Goal: Information Seeking & Learning: Learn about a topic

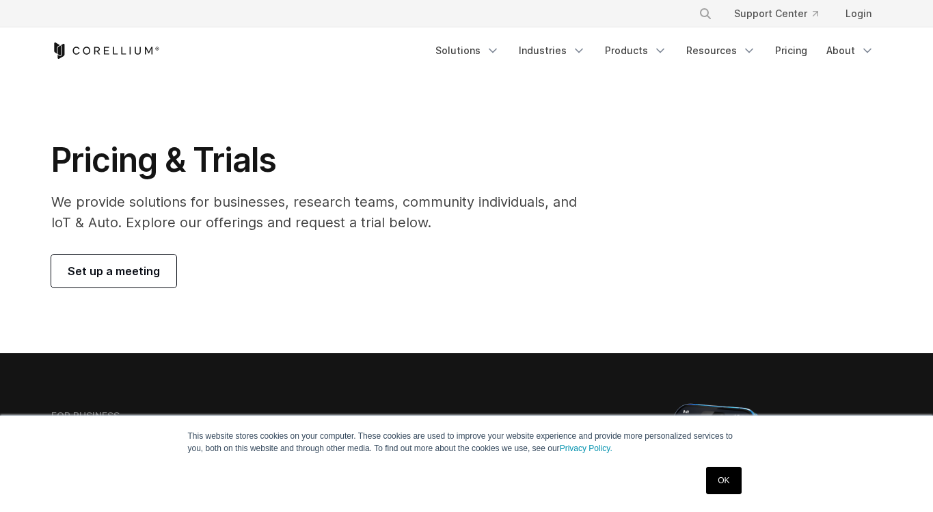
click at [730, 489] on link "OK" at bounding box center [723, 479] width 35 height 27
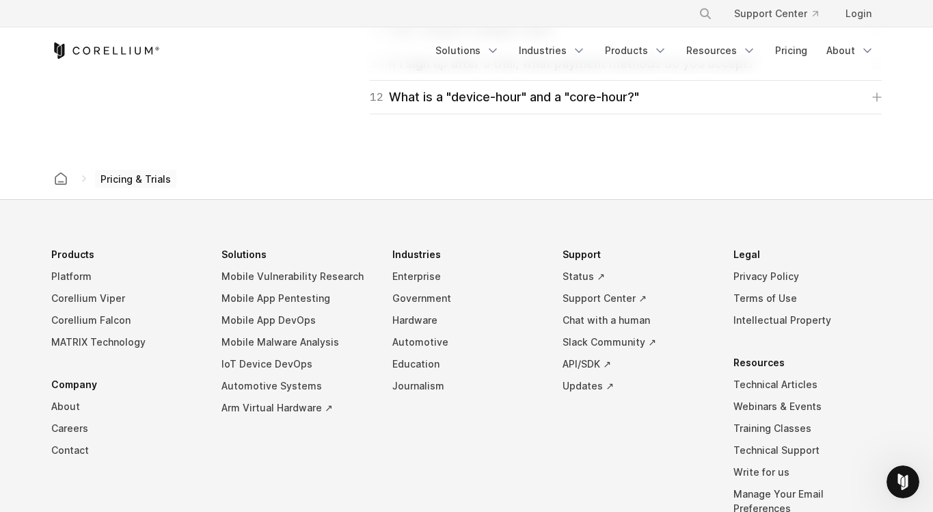
scroll to position [2356, 0]
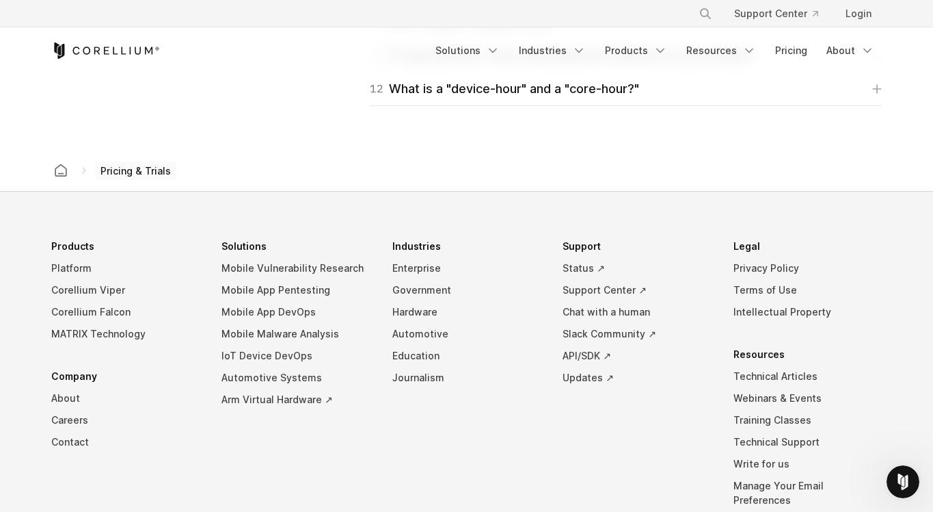
click at [87, 170] on icon at bounding box center [84, 170] width 11 height 11
click at [81, 170] on icon at bounding box center [84, 170] width 11 height 11
click at [133, 171] on span "Pricing & Trials" at bounding box center [135, 170] width 81 height 19
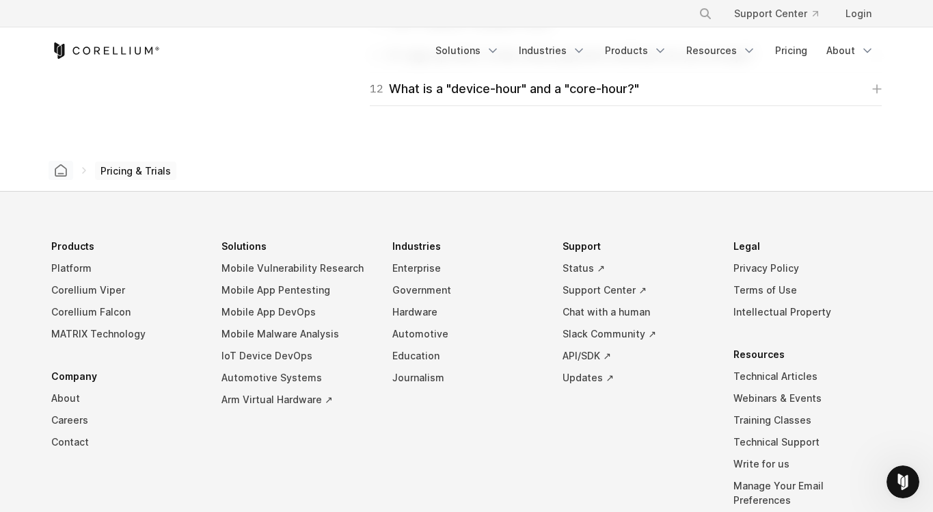
click at [62, 171] on icon "Corellium home" at bounding box center [61, 170] width 14 height 14
click at [83, 171] on icon at bounding box center [84, 170] width 11 height 11
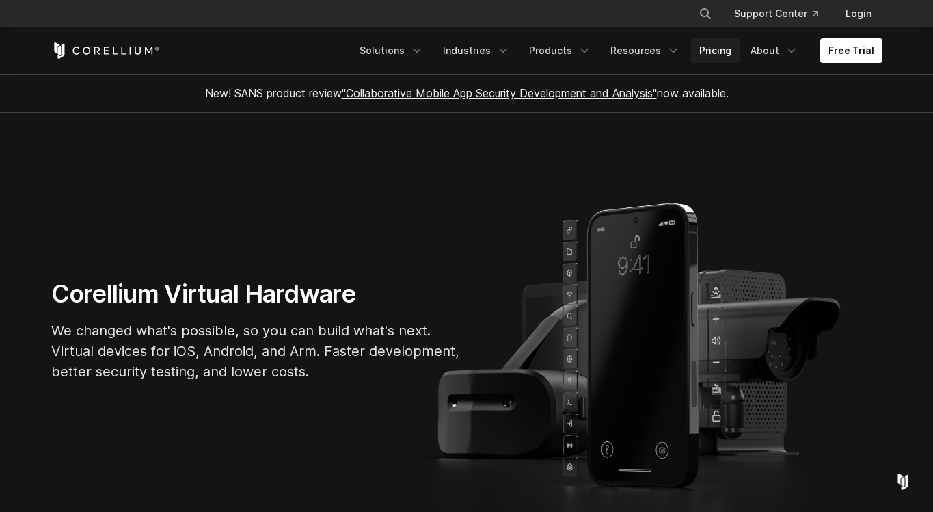
click at [711, 57] on link "Pricing" at bounding box center [715, 50] width 49 height 25
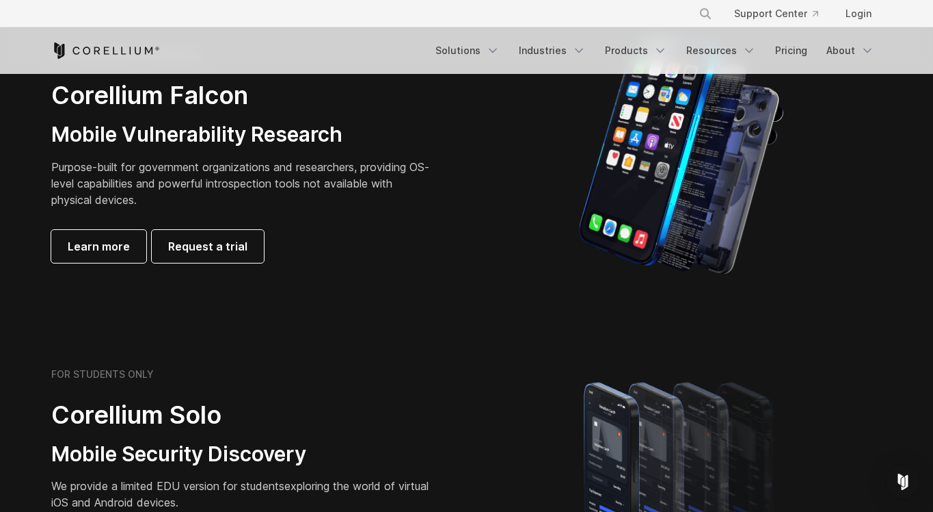
scroll to position [737, 0]
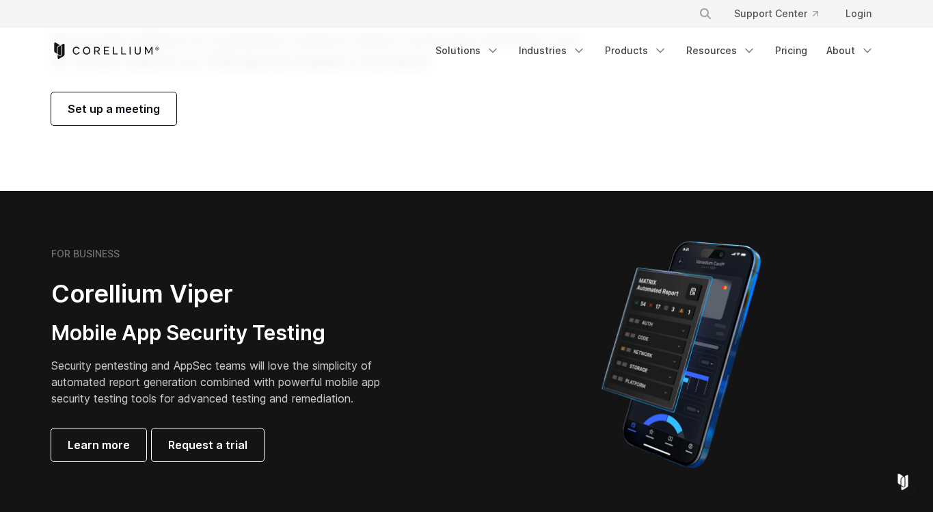
scroll to position [163, 0]
